Goal: Information Seeking & Learning: Learn about a topic

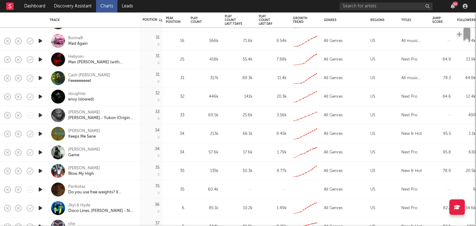
click at [458, 4] on div "92" at bounding box center [456, 4] width 6 height 5
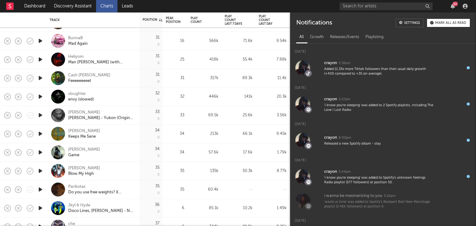
click at [458, 4] on div "92" at bounding box center [456, 4] width 6 height 5
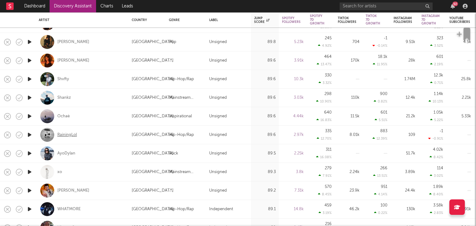
click at [67, 135] on div "RainingLol" at bounding box center [67, 135] width 20 height 6
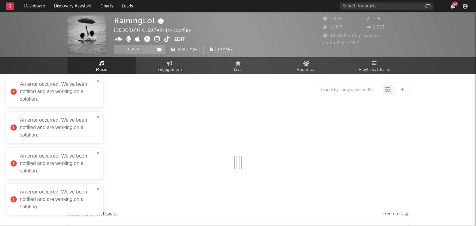
select select "1w"
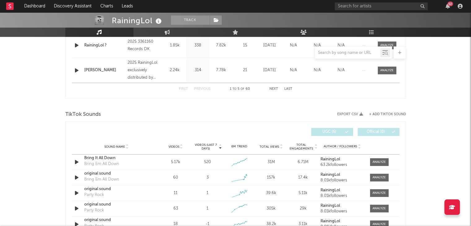
scroll to position [501, 0]
